Goal: Navigation & Orientation: Find specific page/section

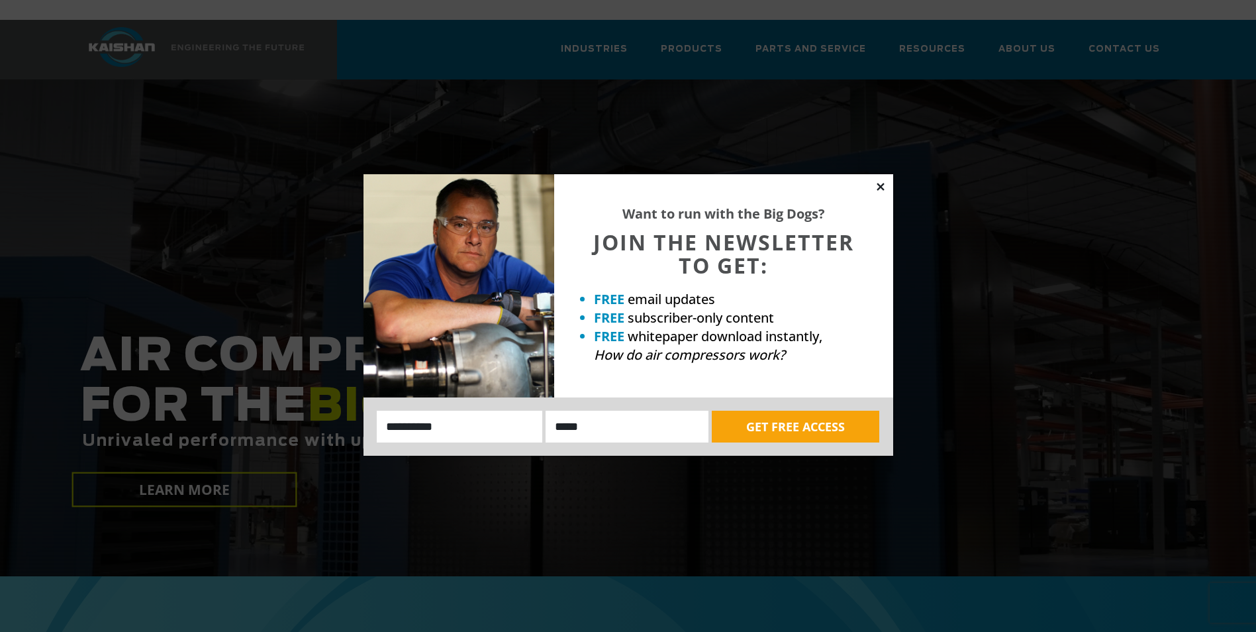
click at [882, 185] on icon at bounding box center [880, 186] width 7 height 7
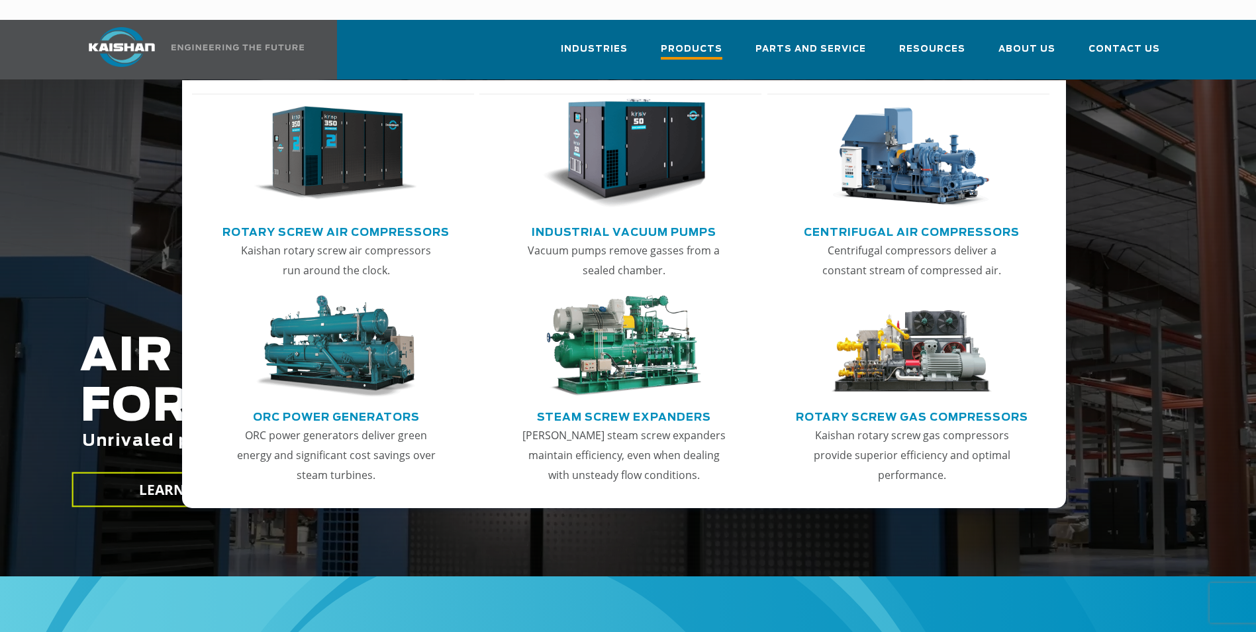
click at [712, 42] on span "Products" at bounding box center [692, 51] width 62 height 18
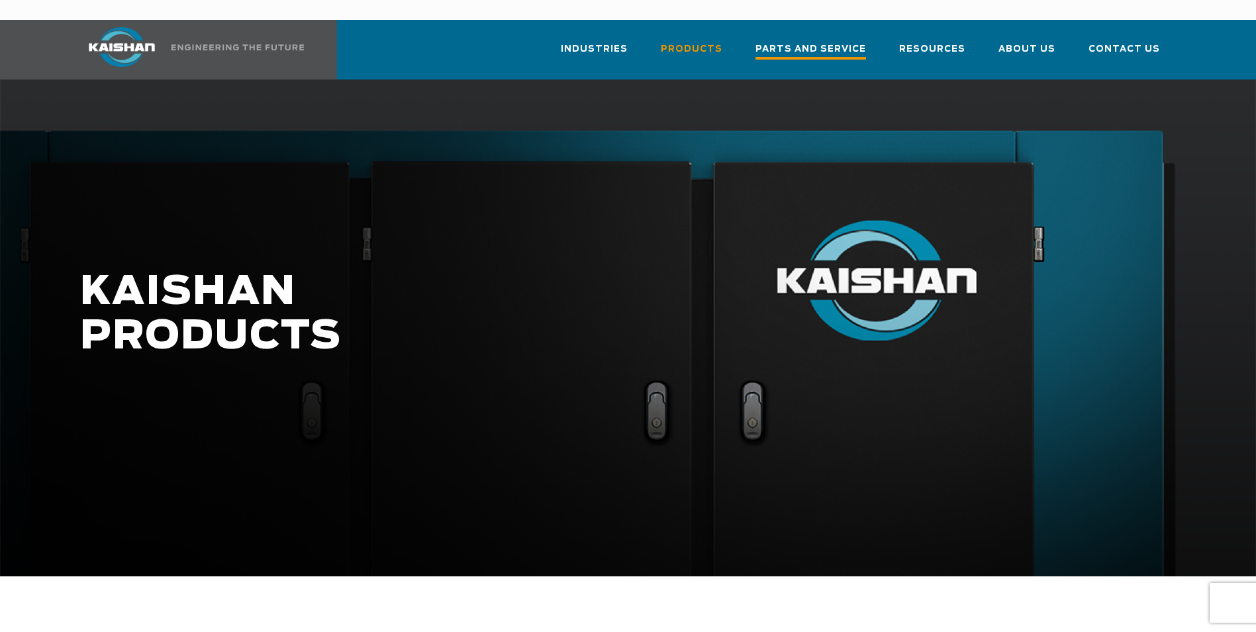
click at [826, 42] on span "Parts and Service" at bounding box center [810, 51] width 111 height 18
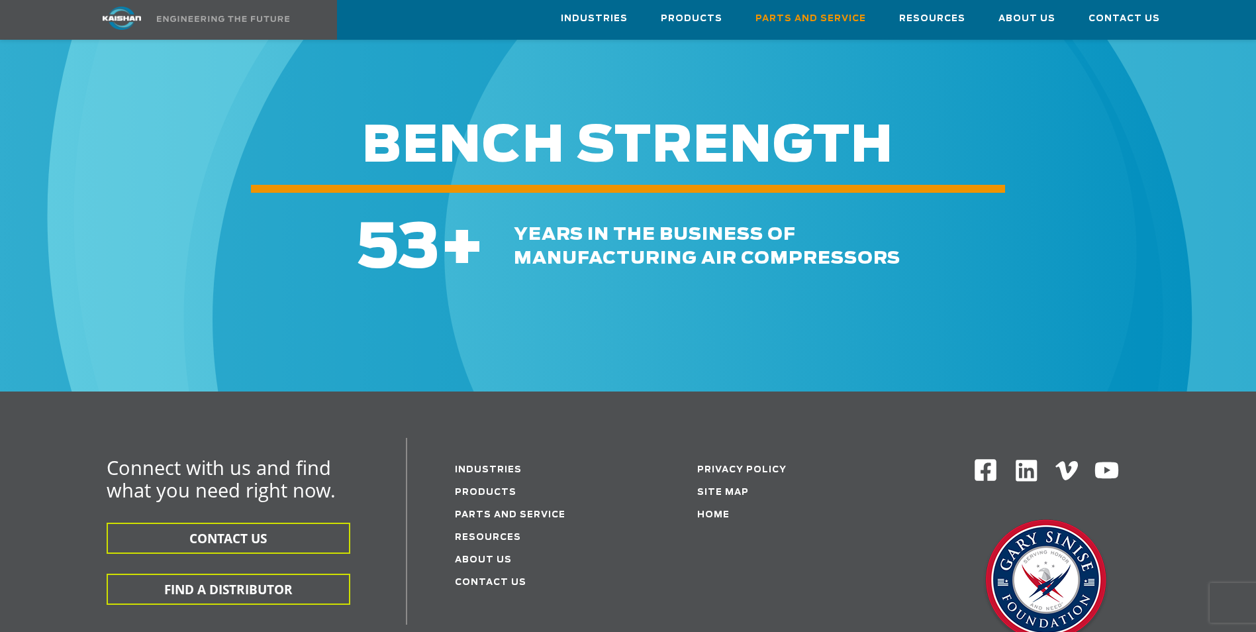
scroll to position [1704, 0]
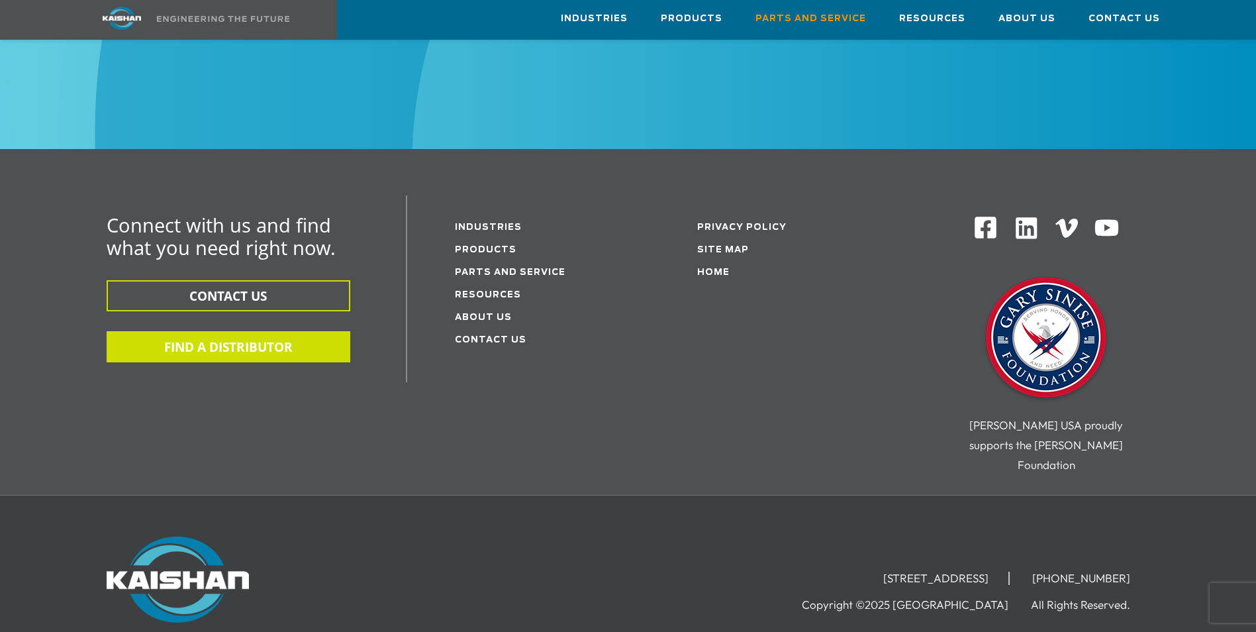
click at [235, 331] on button "FIND A DISTRIBUTOR" at bounding box center [229, 346] width 244 height 31
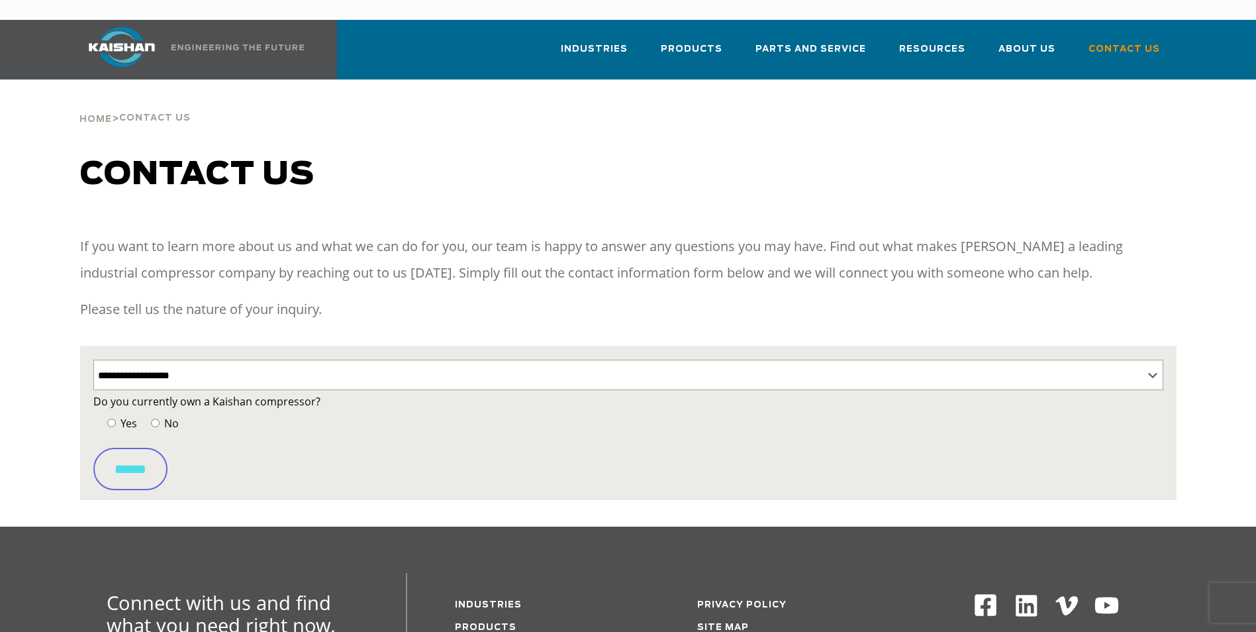
select select "**********"
